Goal: Information Seeking & Learning: Check status

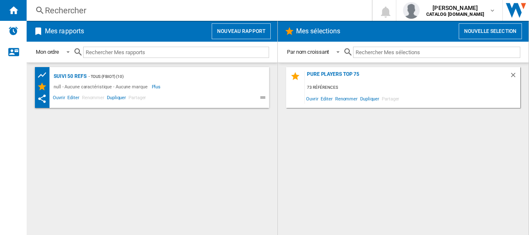
click at [77, 8] on div "Rechercher" at bounding box center [197, 11] width 305 height 12
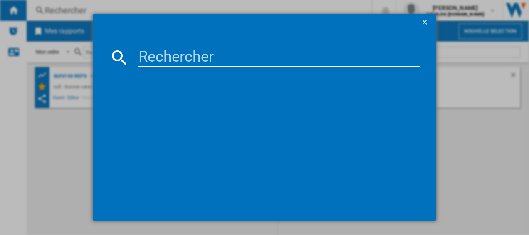
click at [146, 51] on input at bounding box center [279, 57] width 282 height 20
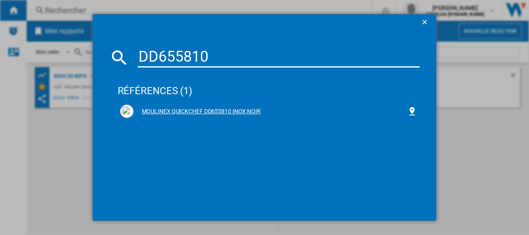
type input "DD655810"
click at [192, 111] on div "MOULINEX QUICKCHEF DD655810 INOX NOIR" at bounding box center [270, 111] width 274 height 8
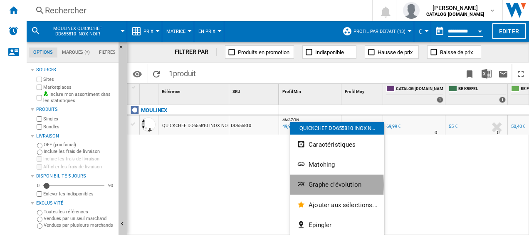
click at [324, 185] on span "Graphe d'évolution" at bounding box center [335, 183] width 53 height 7
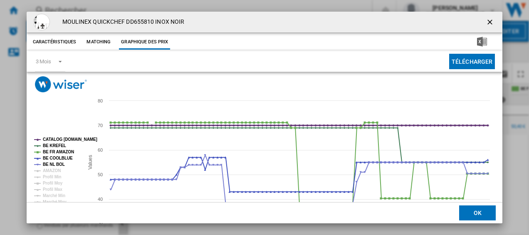
click at [65, 138] on tspan "CATALOG [DOMAIN_NAME]" at bounding box center [70, 139] width 54 height 5
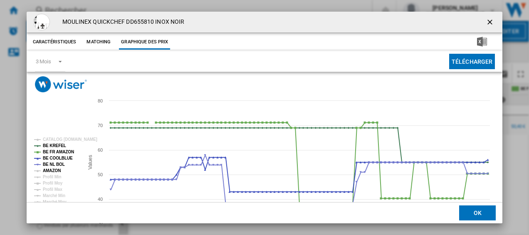
click at [55, 170] on tspan "AMAZON" at bounding box center [52, 170] width 18 height 5
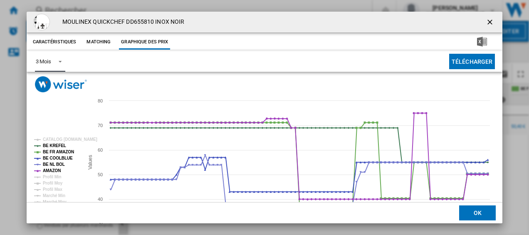
click at [62, 59] on span "Product popup" at bounding box center [58, 60] width 10 height 7
click at [58, 79] on md-option "6 Mois" at bounding box center [57, 82] width 57 height 20
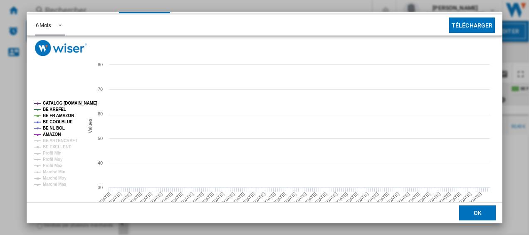
scroll to position [37, 0]
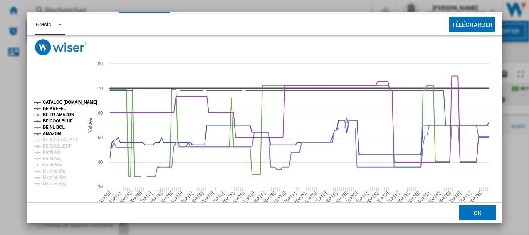
click at [69, 102] on tspan "CATALOG [DOMAIN_NAME]" at bounding box center [70, 102] width 54 height 5
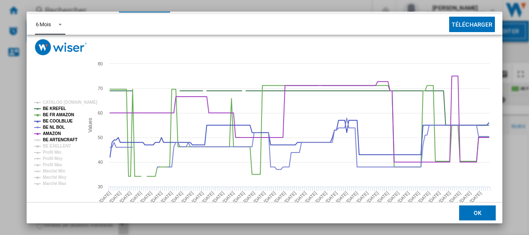
click at [67, 138] on tspan "BE ARTENCRAFT" at bounding box center [60, 139] width 35 height 5
click at [57, 147] on tspan "BE EXELLENT" at bounding box center [57, 145] width 28 height 5
